Goal: Information Seeking & Learning: Learn about a topic

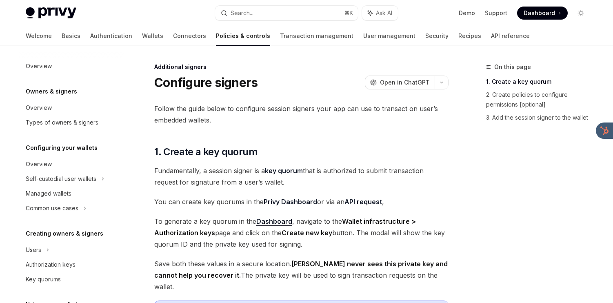
scroll to position [220, 0]
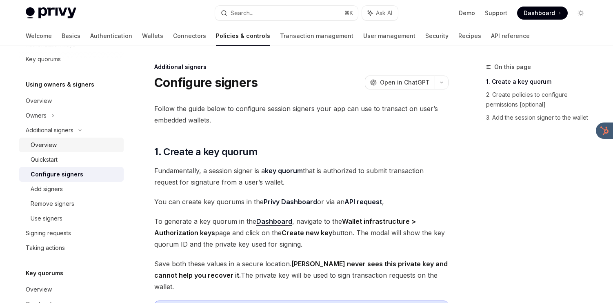
click at [87, 149] on div "Overview" at bounding box center [75, 145] width 88 height 10
type textarea "*"
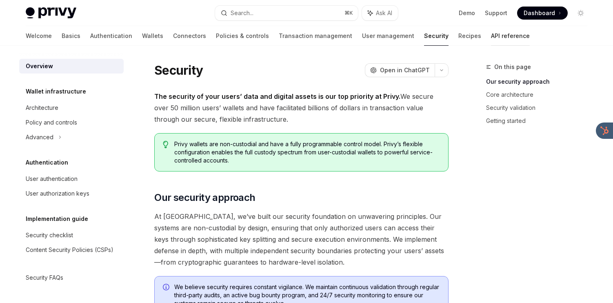
click at [491, 33] on link "API reference" at bounding box center [510, 36] width 39 height 20
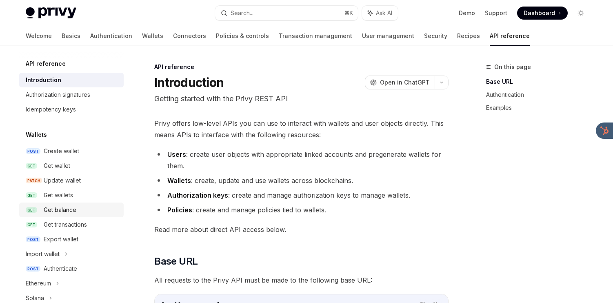
click at [73, 210] on div "Get balance" at bounding box center [60, 210] width 33 height 10
type textarea "*"
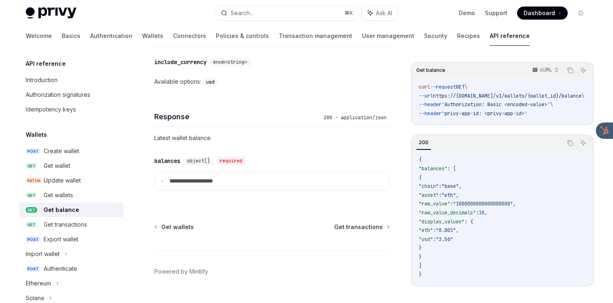
scroll to position [496, 0]
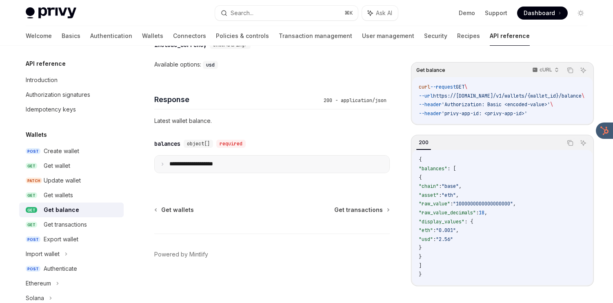
click at [223, 165] on p "**********" at bounding box center [197, 163] width 57 height 7
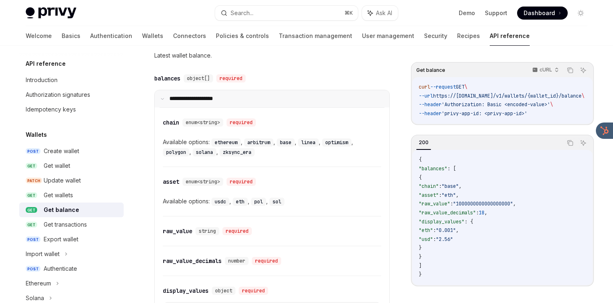
scroll to position [562, 0]
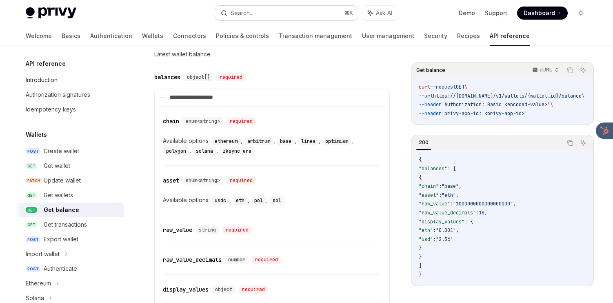
click at [275, 14] on button "Search... ⌘ K" at bounding box center [286, 13] width 143 height 15
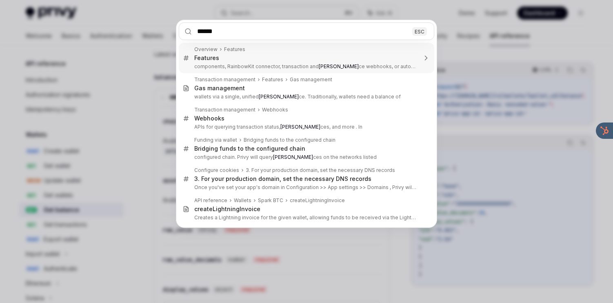
type input "*******"
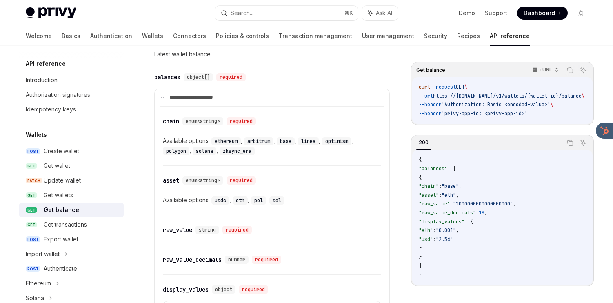
type textarea "*"
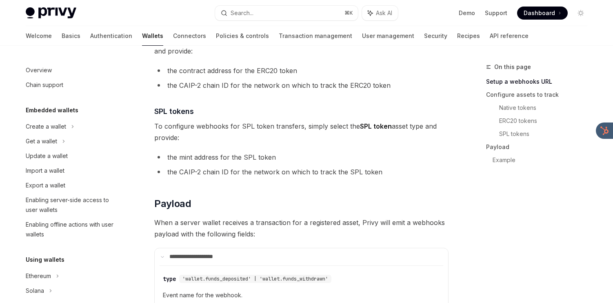
scroll to position [332, 0]
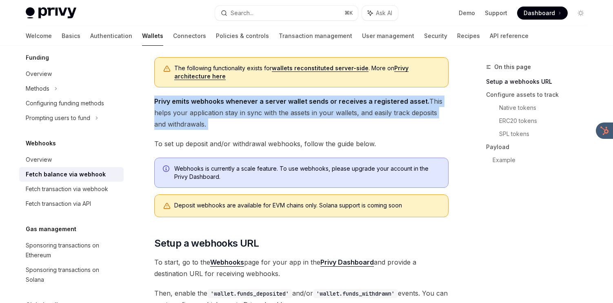
drag, startPoint x: 260, startPoint y: 87, endPoint x: 246, endPoint y: 137, distance: 52.1
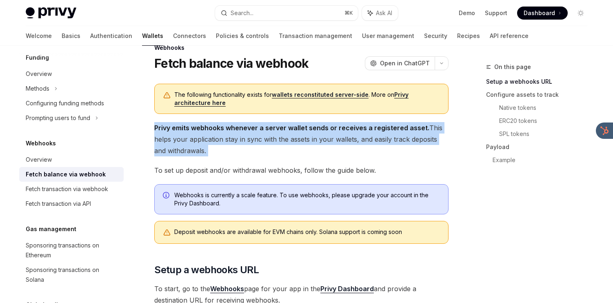
scroll to position [0, 0]
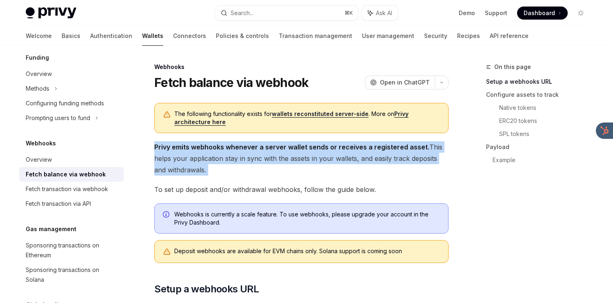
click at [241, 174] on span "Privy emits webhooks whenever a server wallet sends or receives a registered as…" at bounding box center [301, 158] width 294 height 34
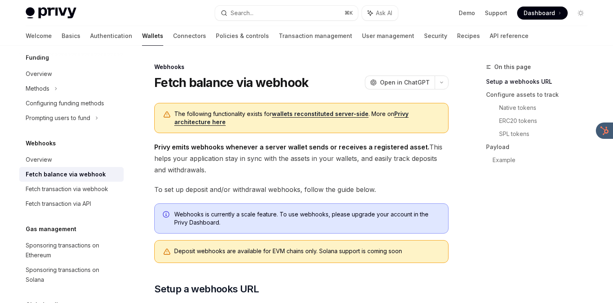
drag, startPoint x: 241, startPoint y: 174, endPoint x: 253, endPoint y: 130, distance: 45.8
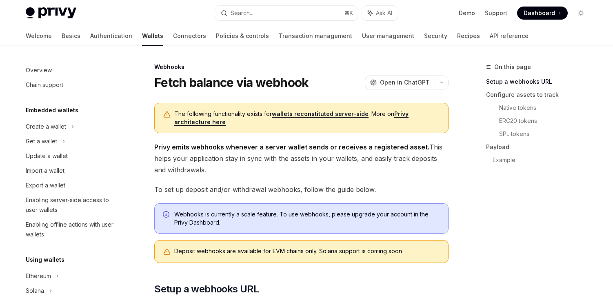
scroll to position [332, 0]
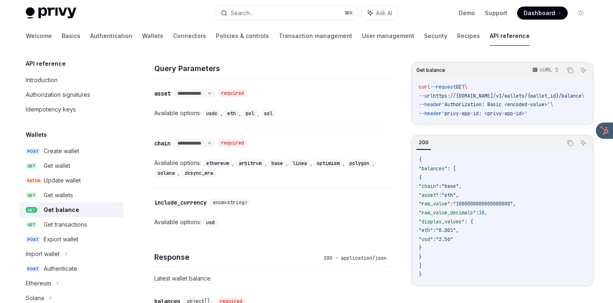
scroll to position [339, 0]
